Goal: Transaction & Acquisition: Subscribe to service/newsletter

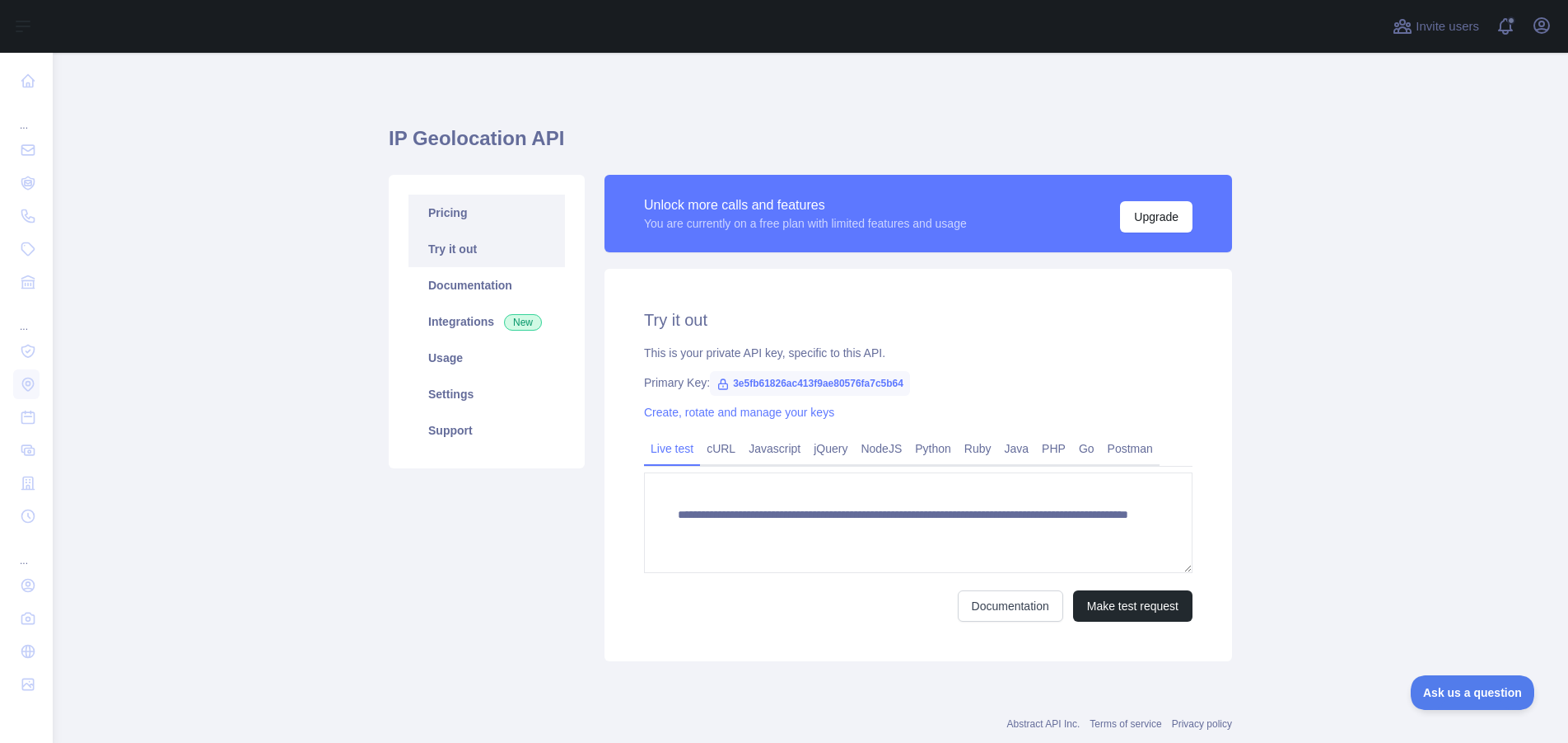
click at [439, 212] on link "Pricing" at bounding box center [486, 212] width 157 height 36
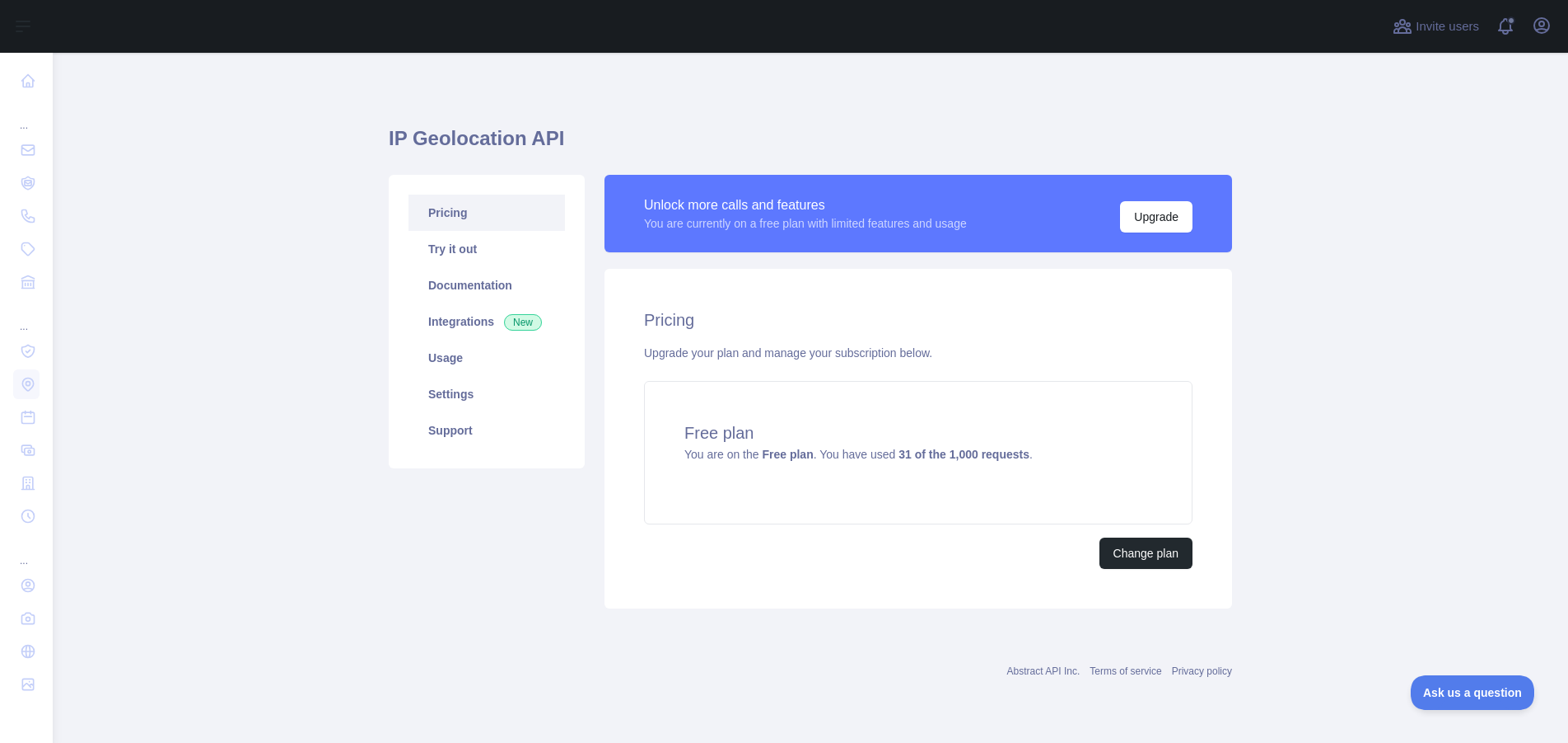
click at [593, 370] on div "Pricing Try it out Documentation Integrations New Usage Settings Support" at bounding box center [486, 391] width 215 height 434
click at [1312, 284] on main "IP Geolocation API Pricing Try it out Documentation Integrations New Usage Sett…" at bounding box center [810, 397] width 1515 height 689
click at [596, 316] on div "Unlock more calls and features You are currently on a free plan with limited fe…" at bounding box center [918, 391] width 647 height 434
click at [453, 205] on link "Pricing" at bounding box center [486, 212] width 157 height 36
click at [591, 496] on div "Pricing Try it out Documentation Integrations New Usage Settings Support" at bounding box center [486, 391] width 215 height 434
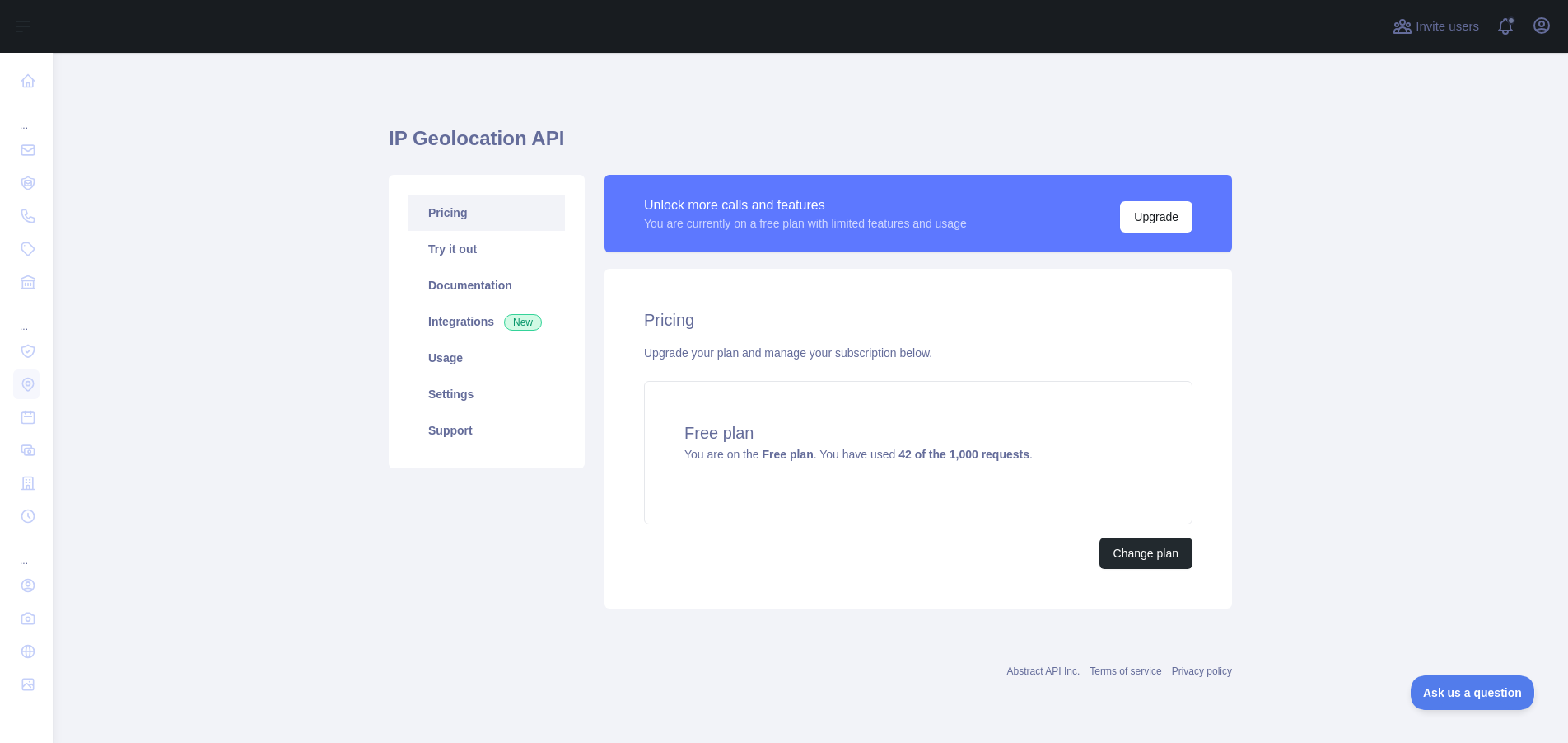
click at [591, 496] on div "Pricing Try it out Documentation Integrations New Usage Settings Support" at bounding box center [486, 391] width 215 height 434
